Goal: Information Seeking & Learning: Learn about a topic

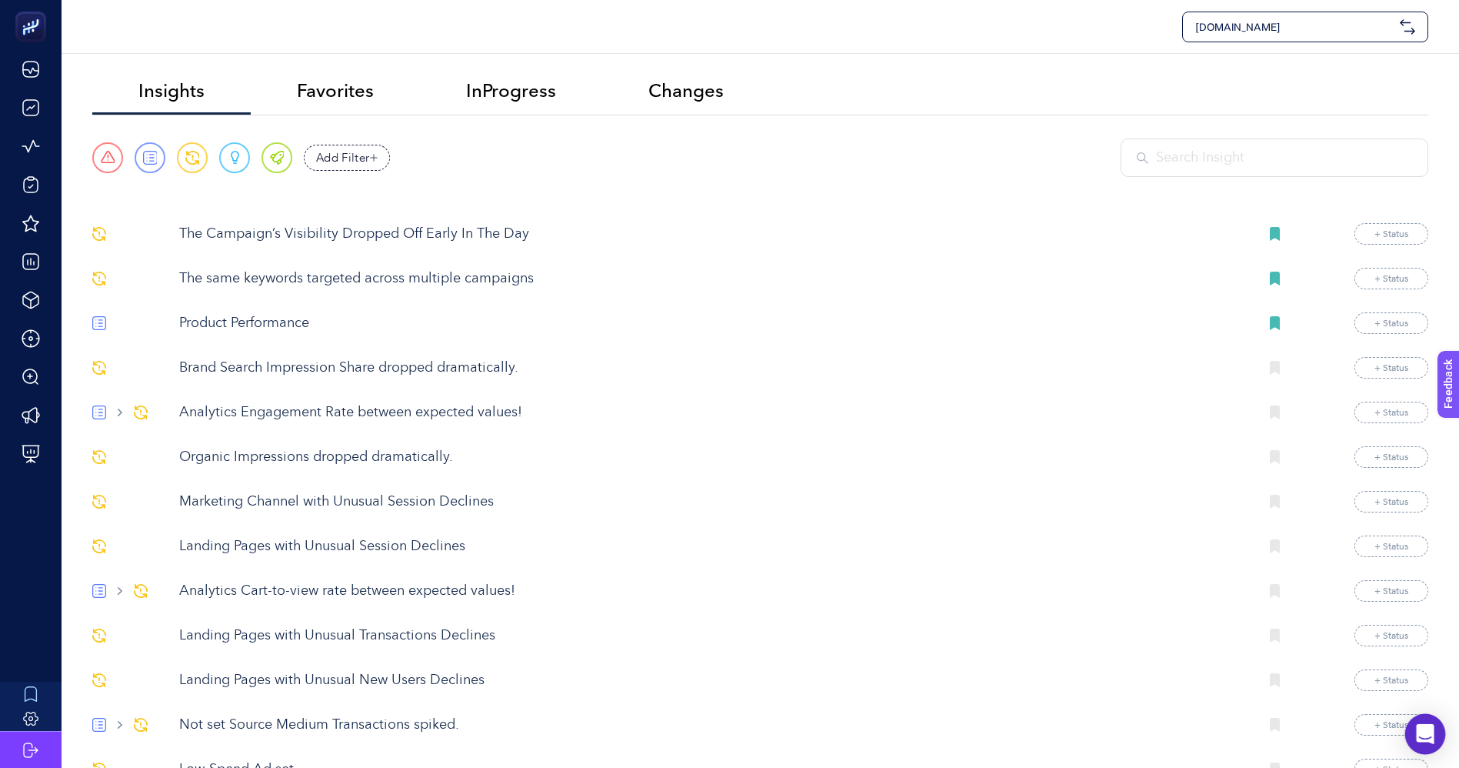
click at [1429, 738] on icon "Open Intercom Messenger" at bounding box center [1426, 734] width 20 height 20
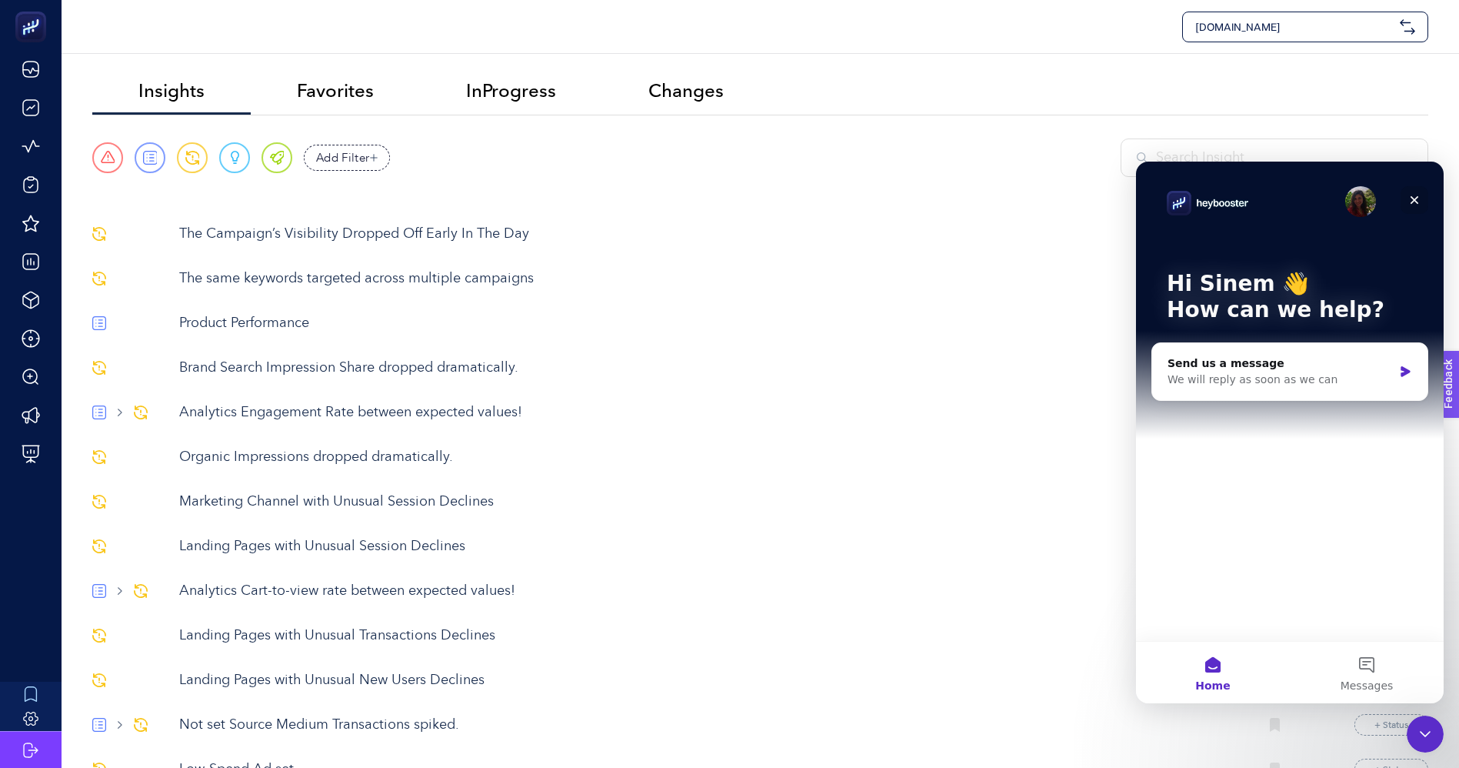
click at [1419, 199] on icon "Close" at bounding box center [1415, 200] width 12 height 12
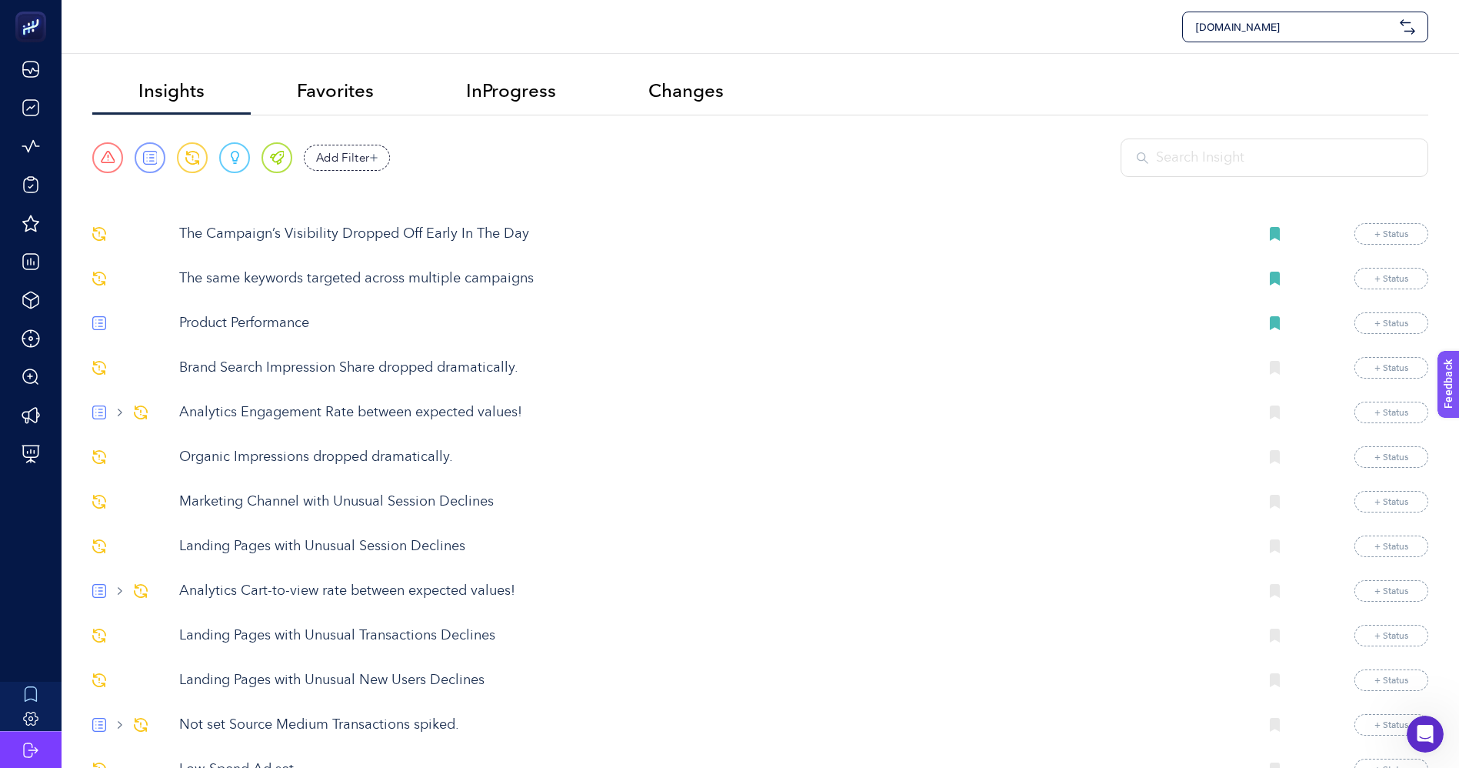
click at [852, 85] on ul "Insights Favorites InProgress Changes" at bounding box center [760, 92] width 1336 height 46
click at [602, 89] on li "InProgress" at bounding box center [686, 91] width 168 height 45
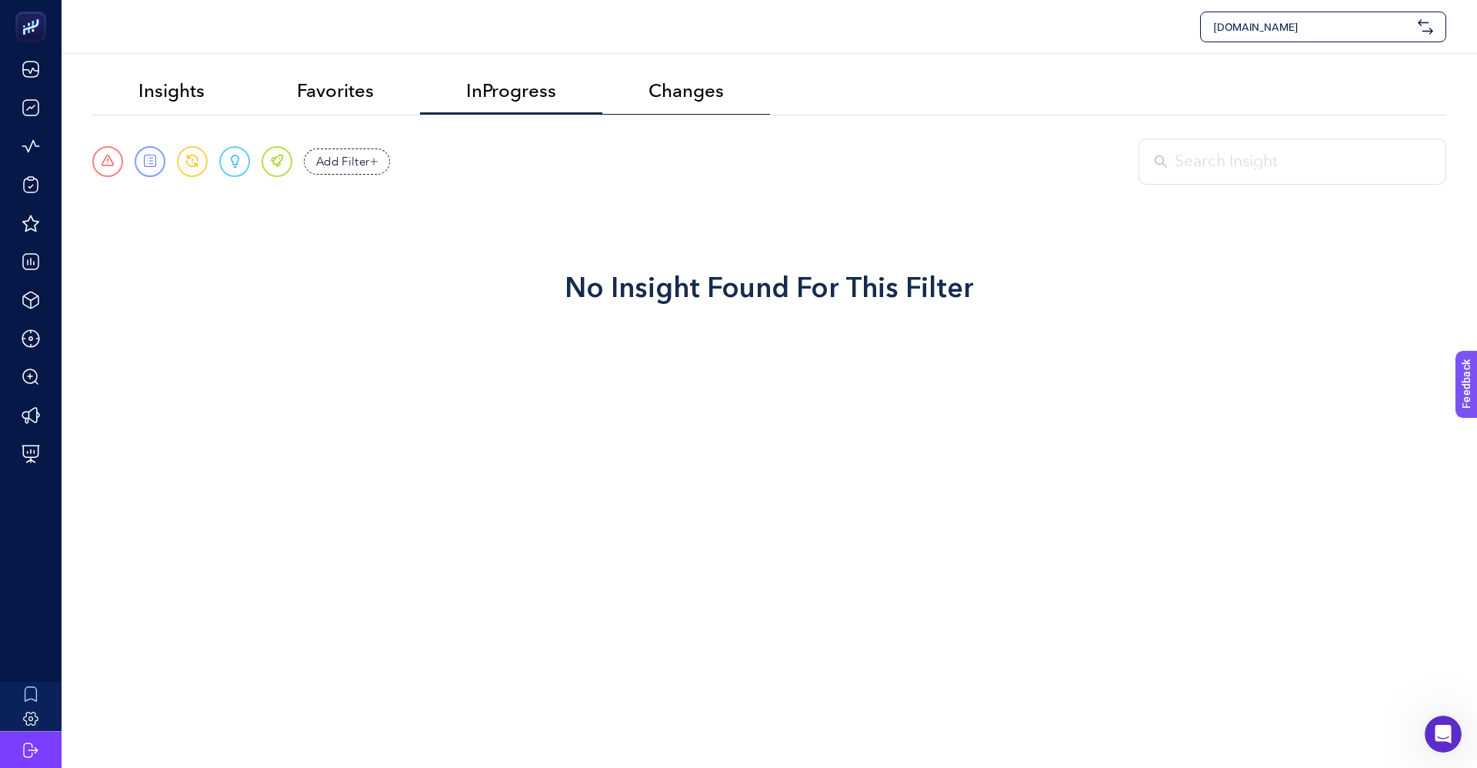
click at [679, 86] on span "Changes" at bounding box center [686, 91] width 75 height 22
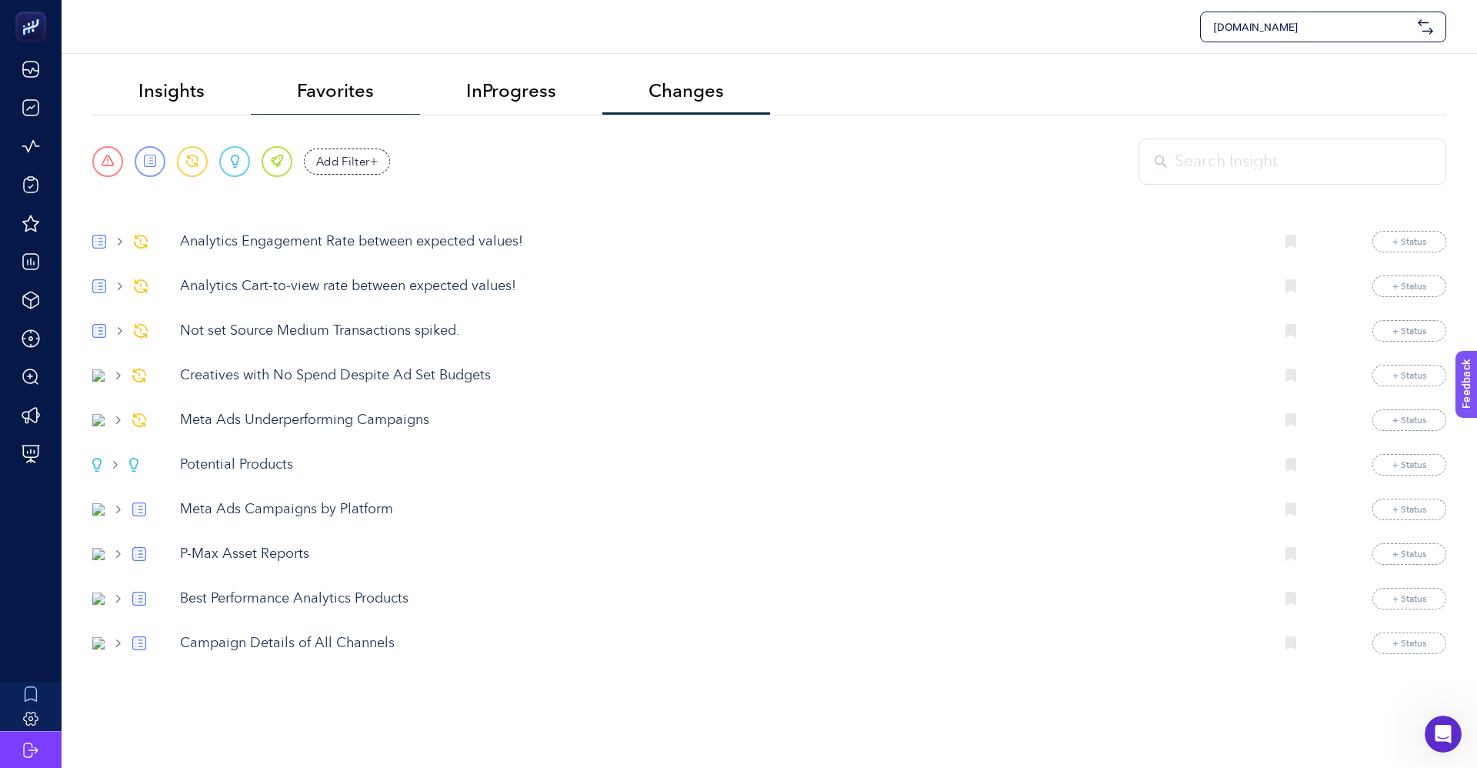
click at [322, 89] on span "Favorites" at bounding box center [335, 91] width 77 height 22
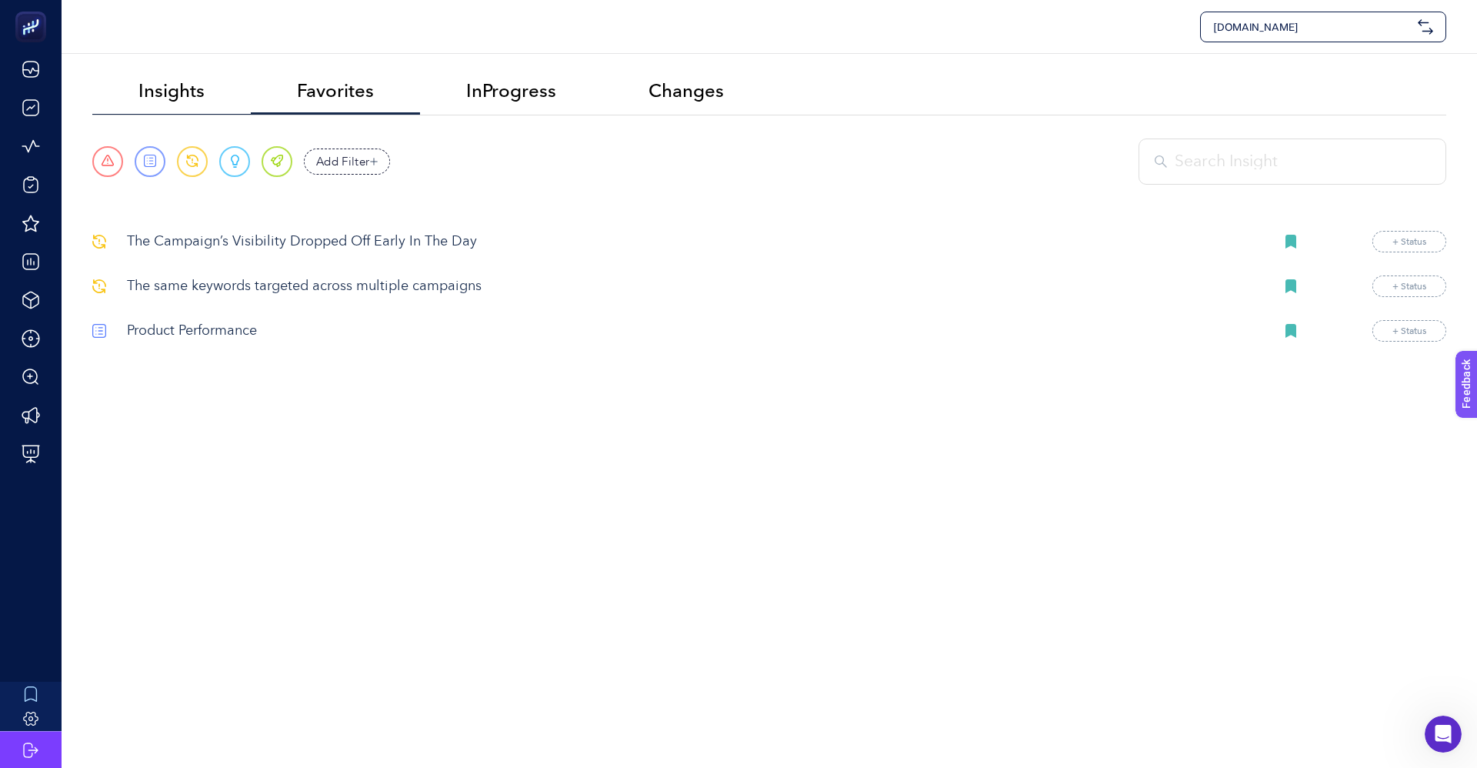
click at [165, 92] on span "Insights" at bounding box center [171, 91] width 66 height 22
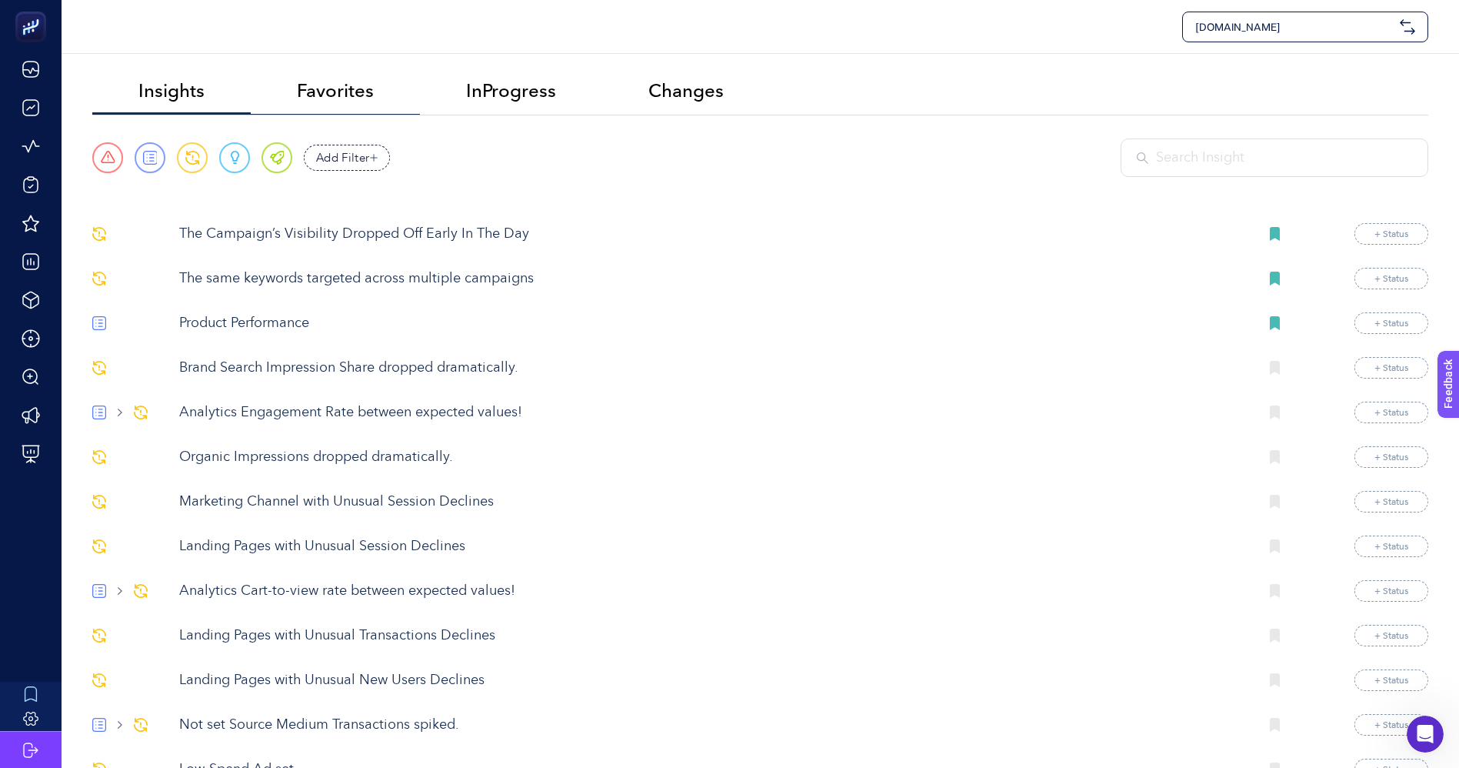
click at [338, 85] on span "Favorites" at bounding box center [335, 91] width 77 height 22
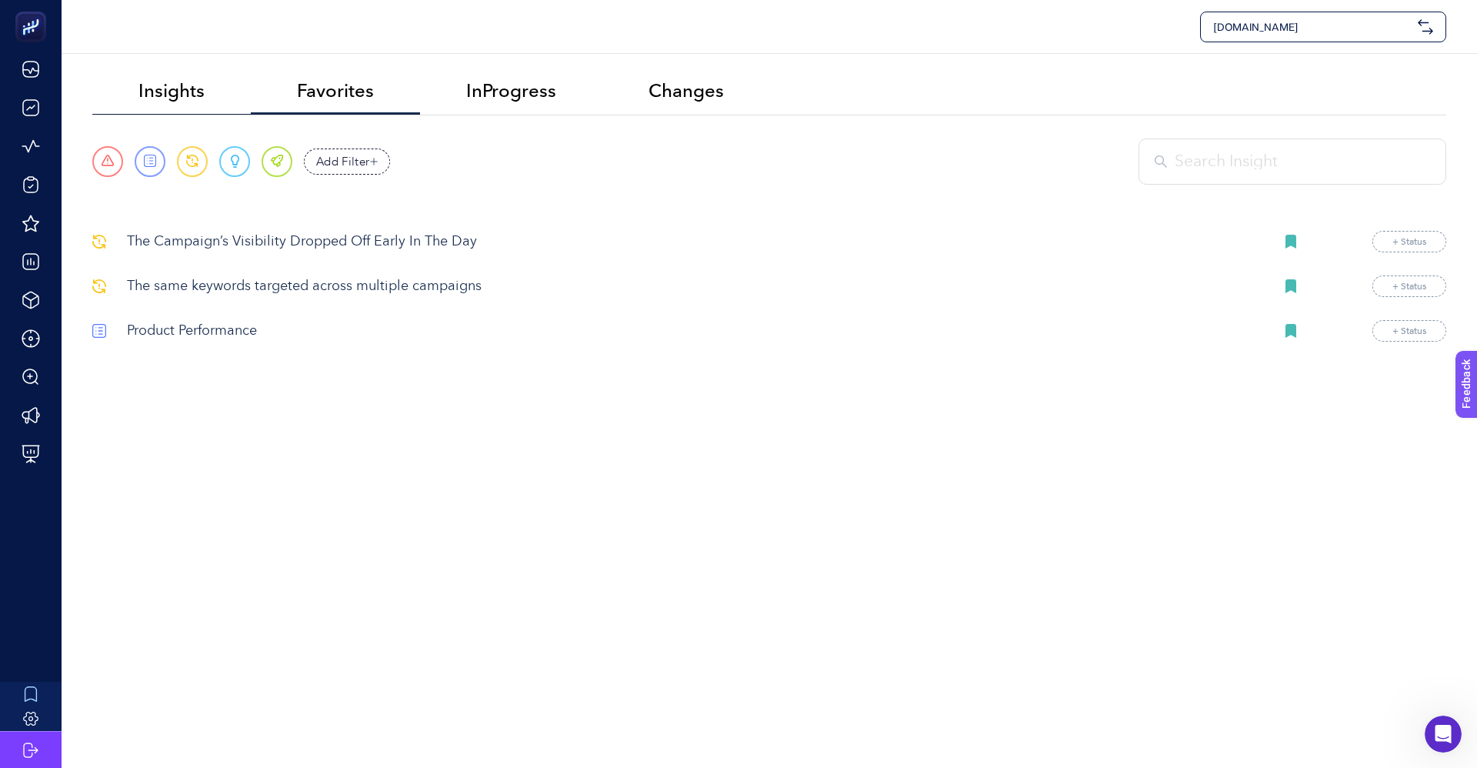
click at [189, 98] on span "Insights" at bounding box center [171, 91] width 66 height 22
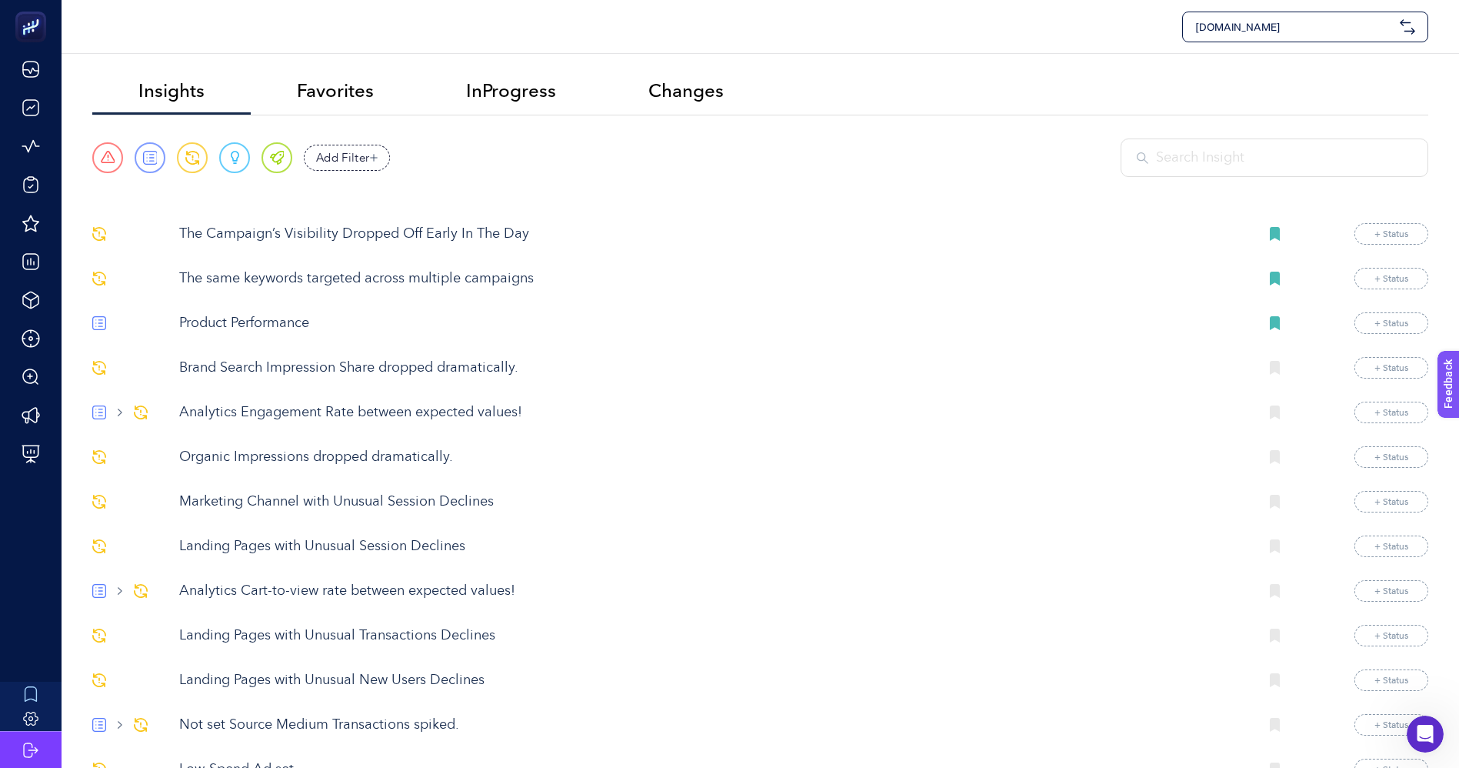
click at [420, 75] on li "Favorites" at bounding box center [511, 91] width 182 height 45
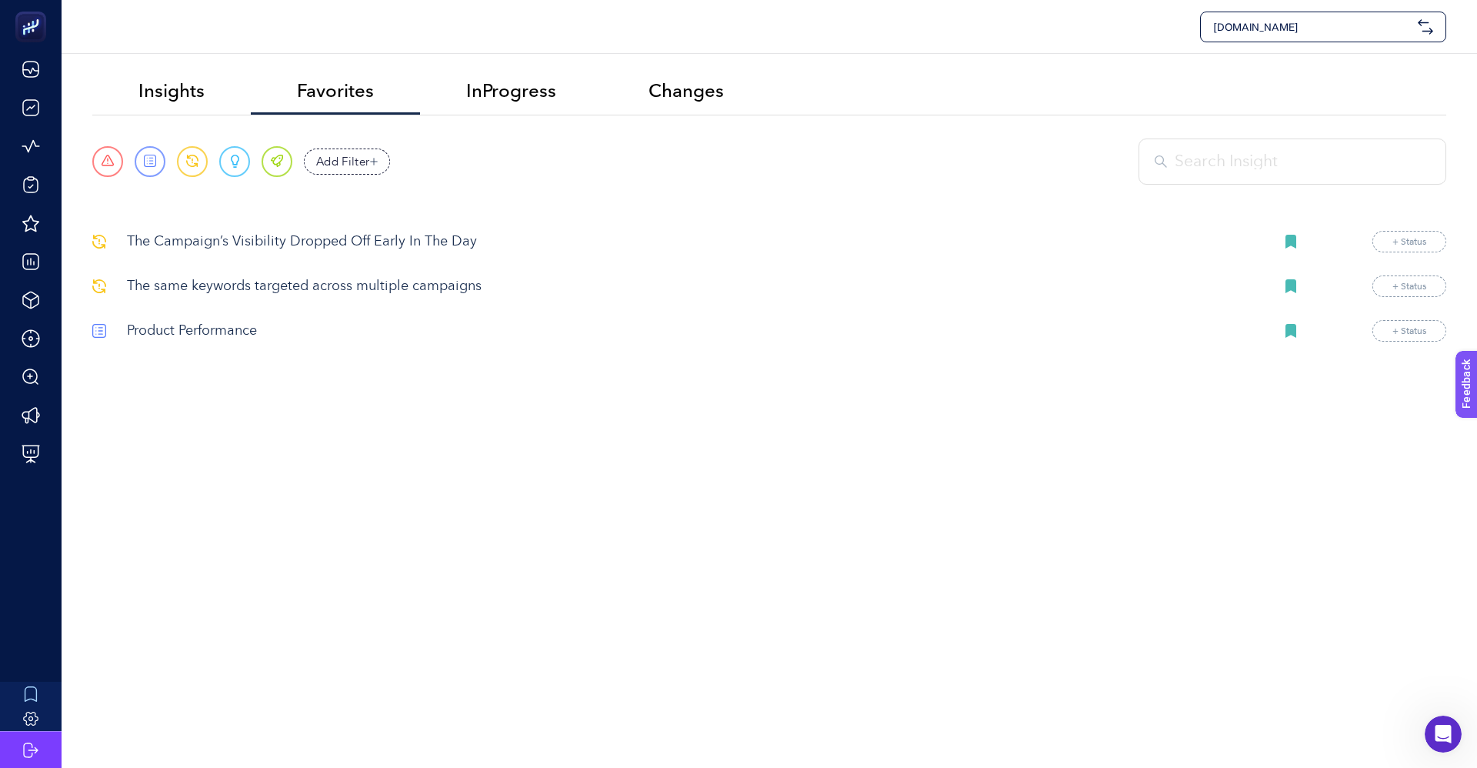
click at [191, 339] on p "Product Performance" at bounding box center [695, 331] width 1136 height 21
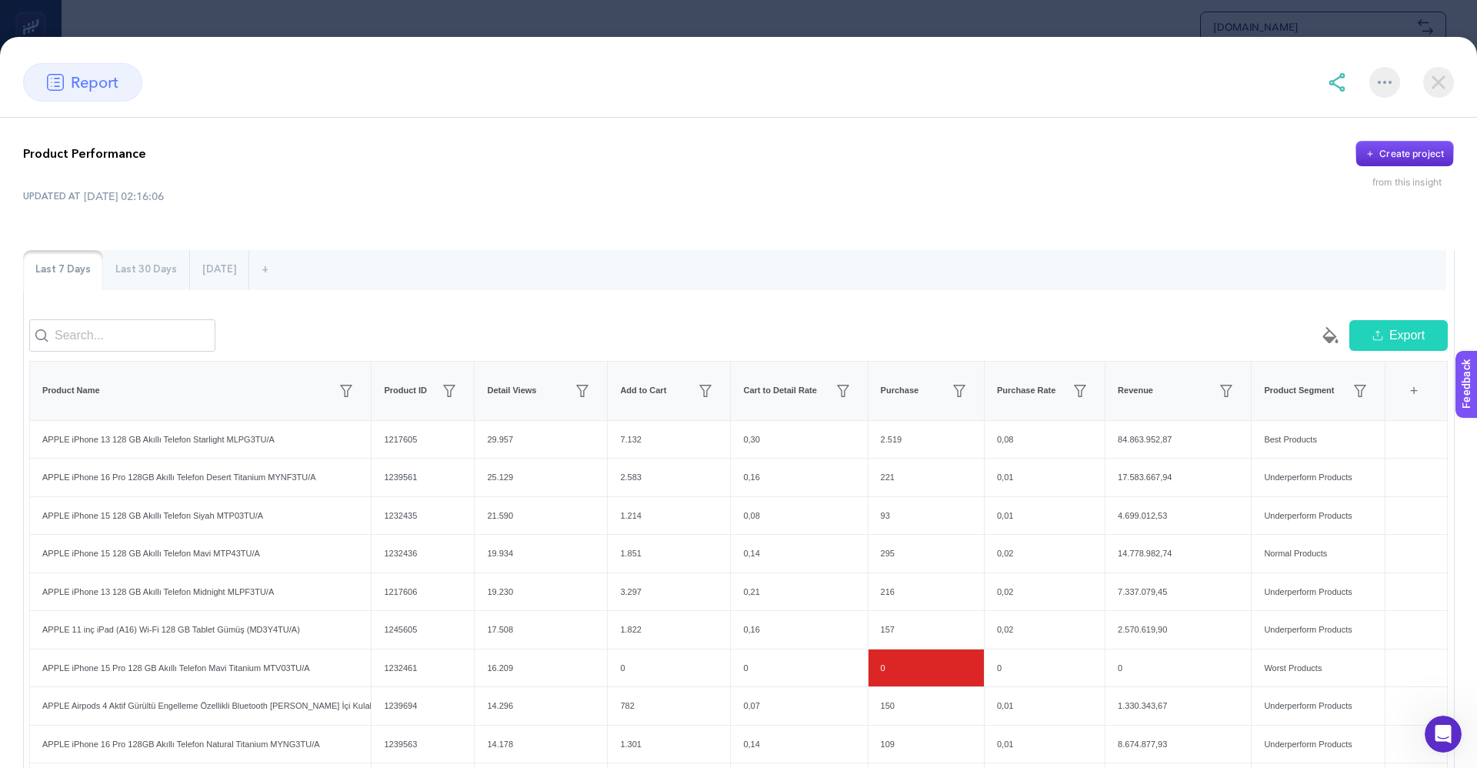
click at [1447, 87] on img at bounding box center [1438, 82] width 31 height 31
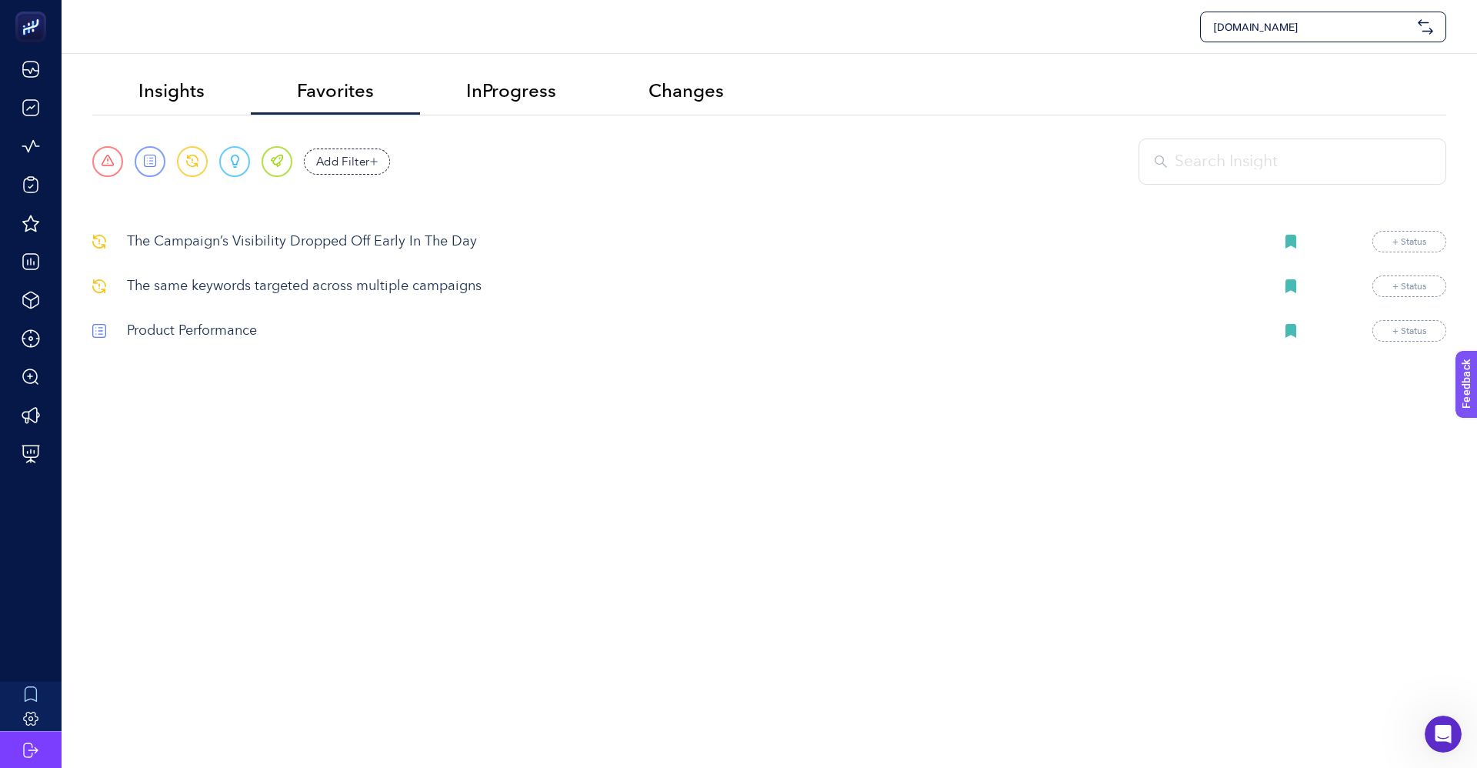
click at [272, 235] on p "The Campaign’s Visibility Dropped Off Early In The Day" at bounding box center [695, 242] width 1136 height 21
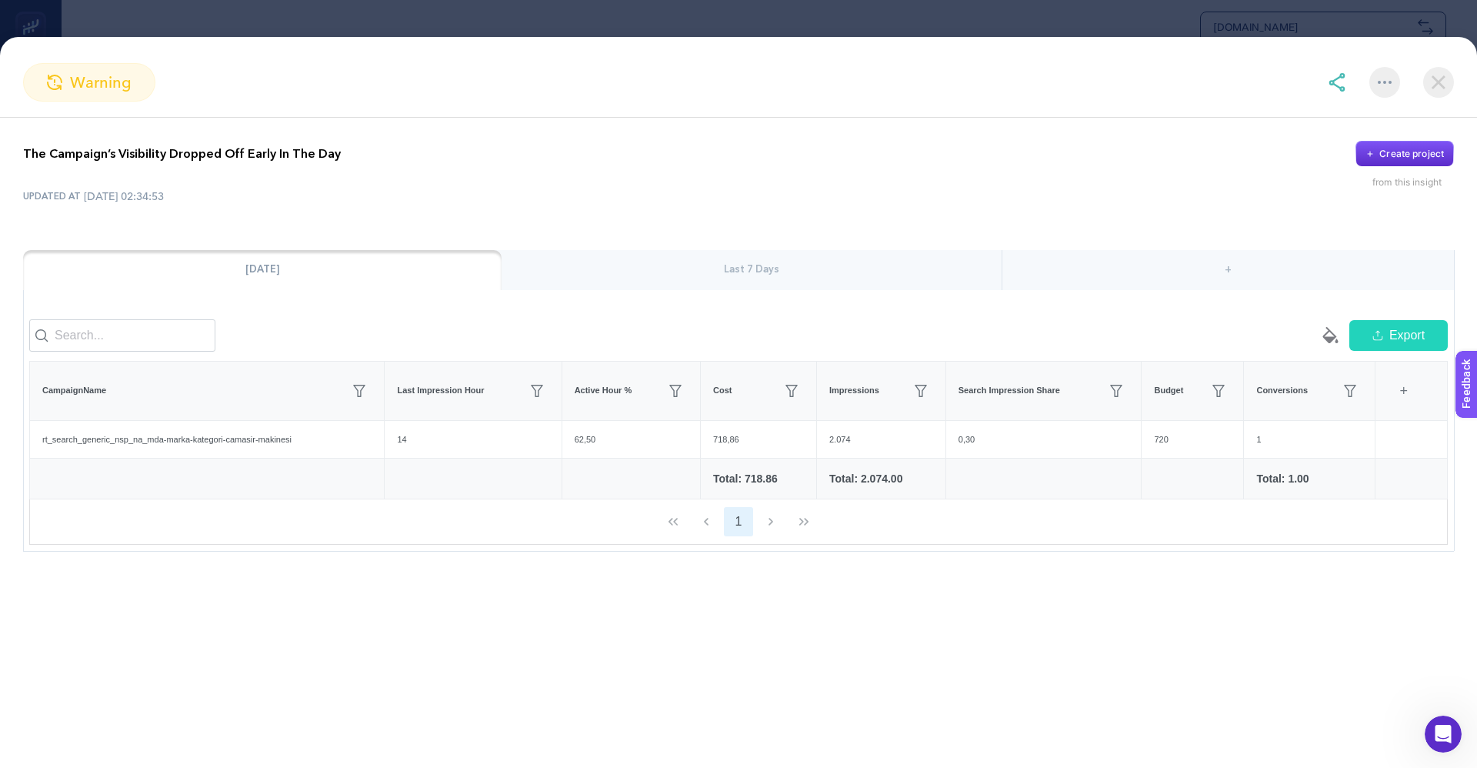
click at [690, 262] on div "Last 7 Days" at bounding box center [752, 270] width 500 height 40
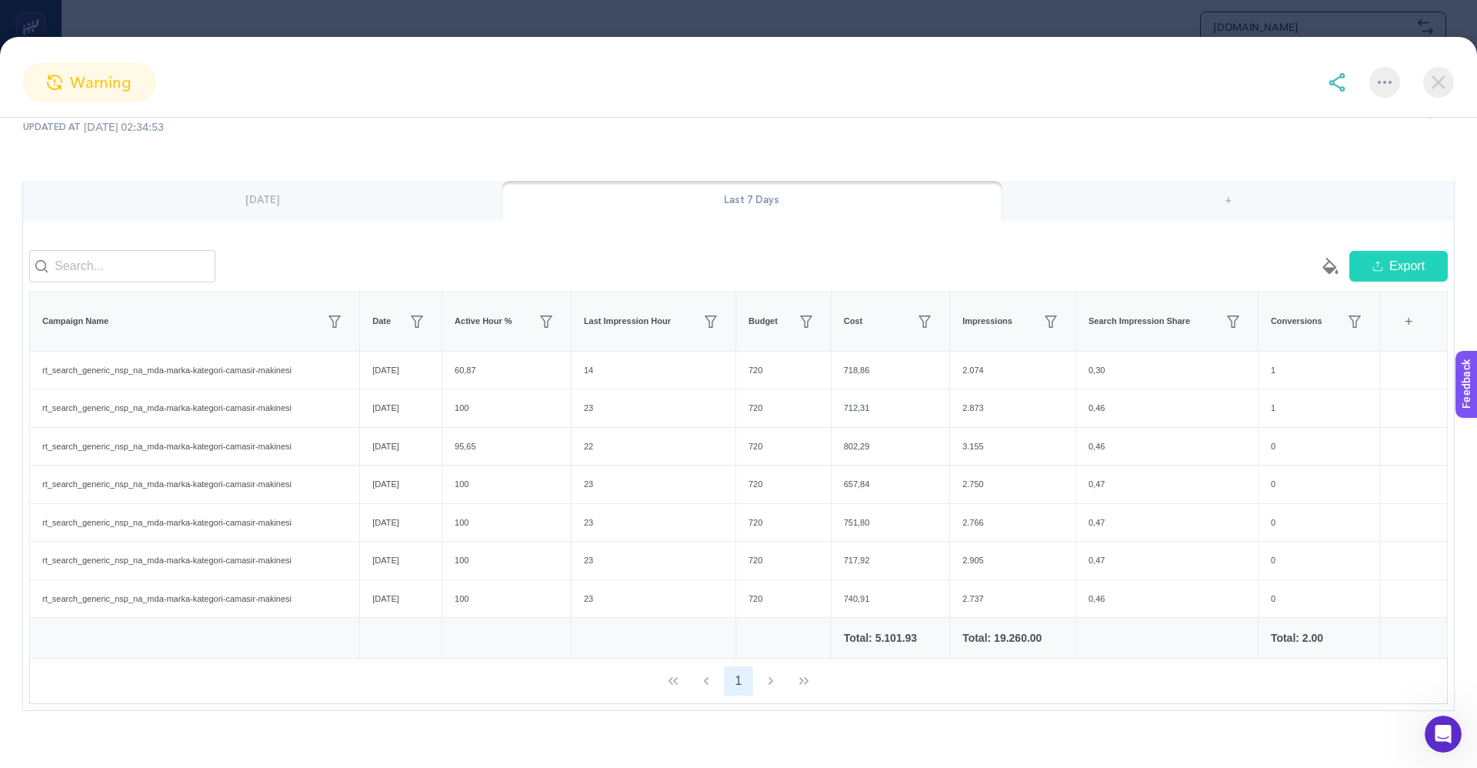
scroll to position [102, 0]
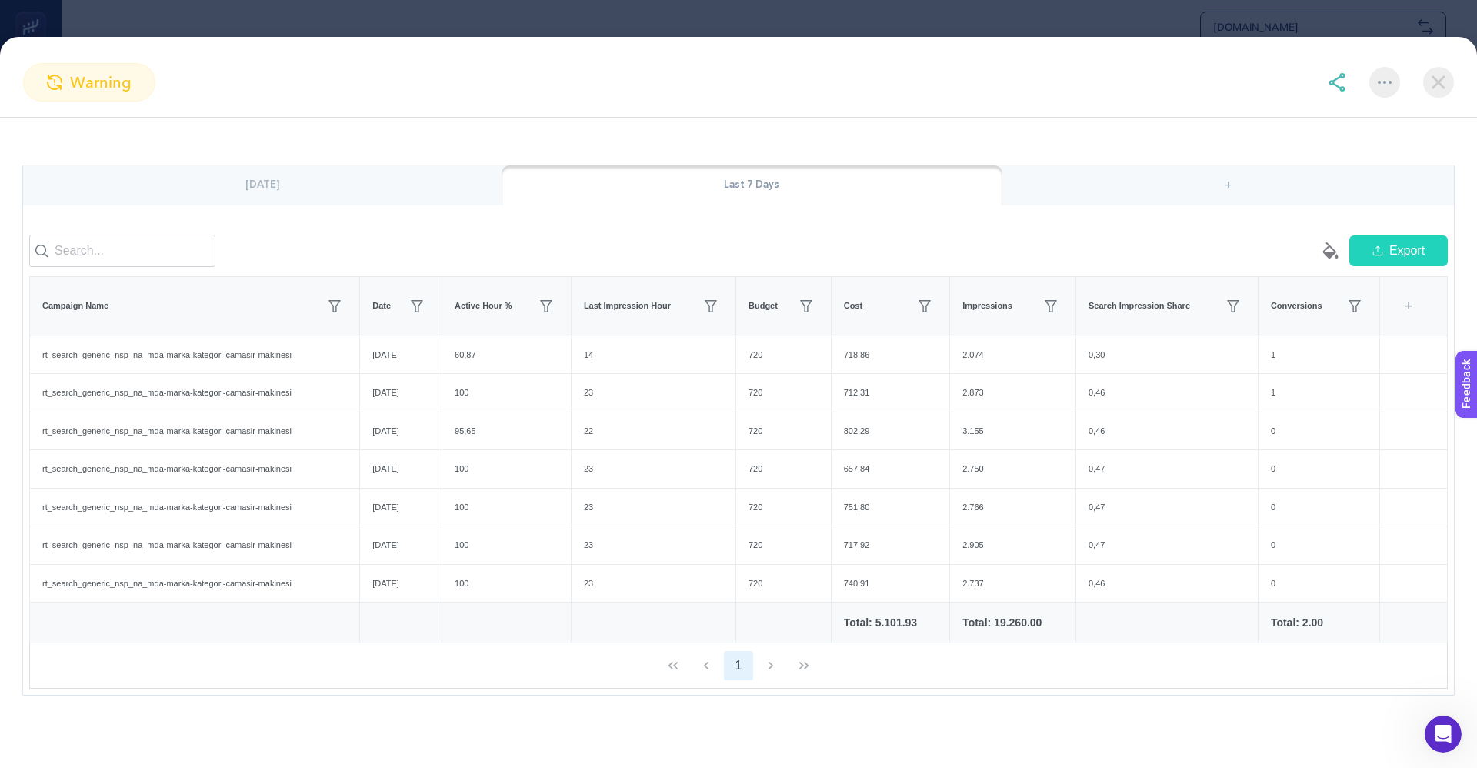
click at [299, 165] on div "[DATE]" at bounding box center [262, 185] width 479 height 40
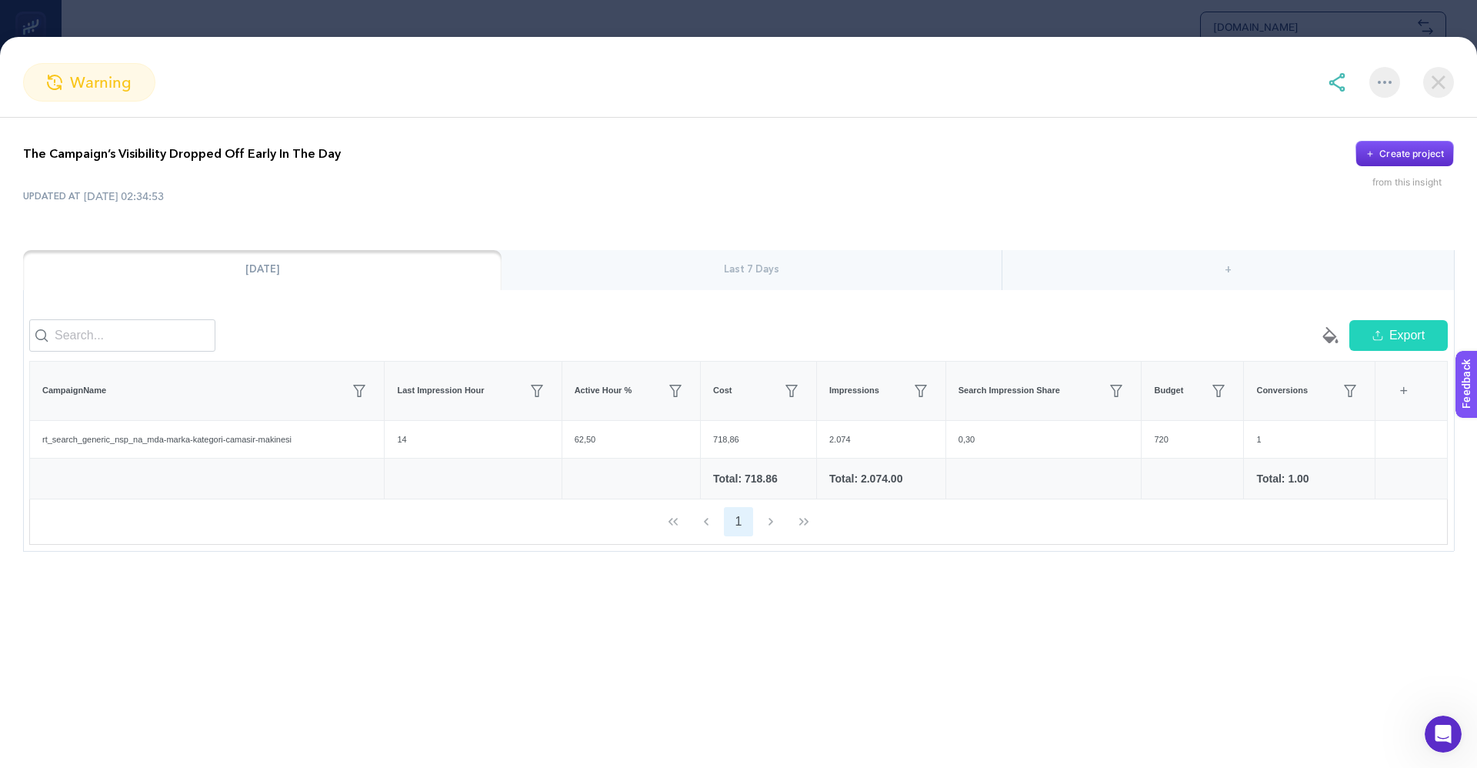
scroll to position [0, 0]
click at [647, 285] on div "Last 7 Days" at bounding box center [752, 270] width 500 height 40
